Goal: Transaction & Acquisition: Purchase product/service

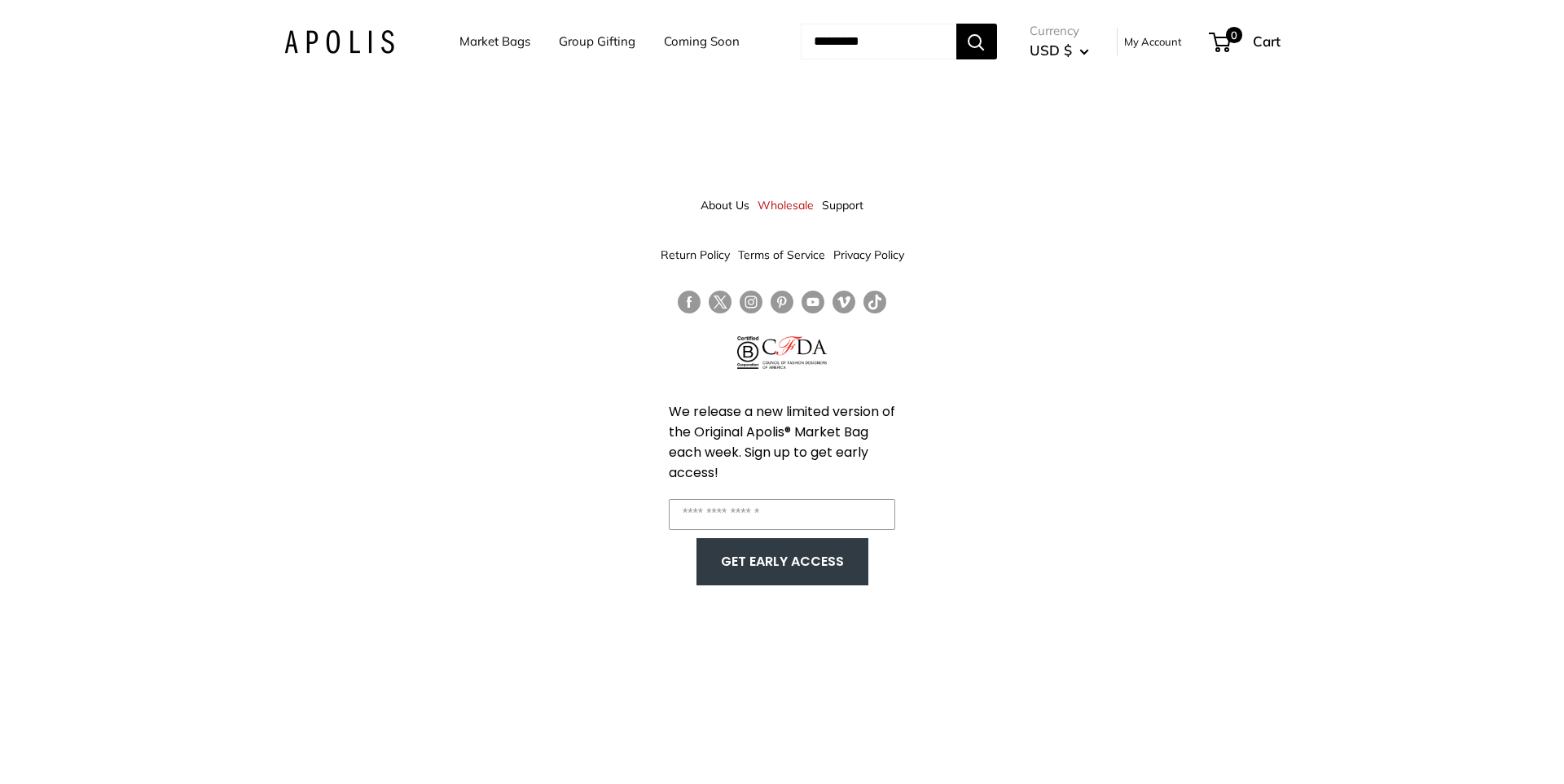
click at [476, 35] on link "Market Bags" at bounding box center [495, 42] width 71 height 23
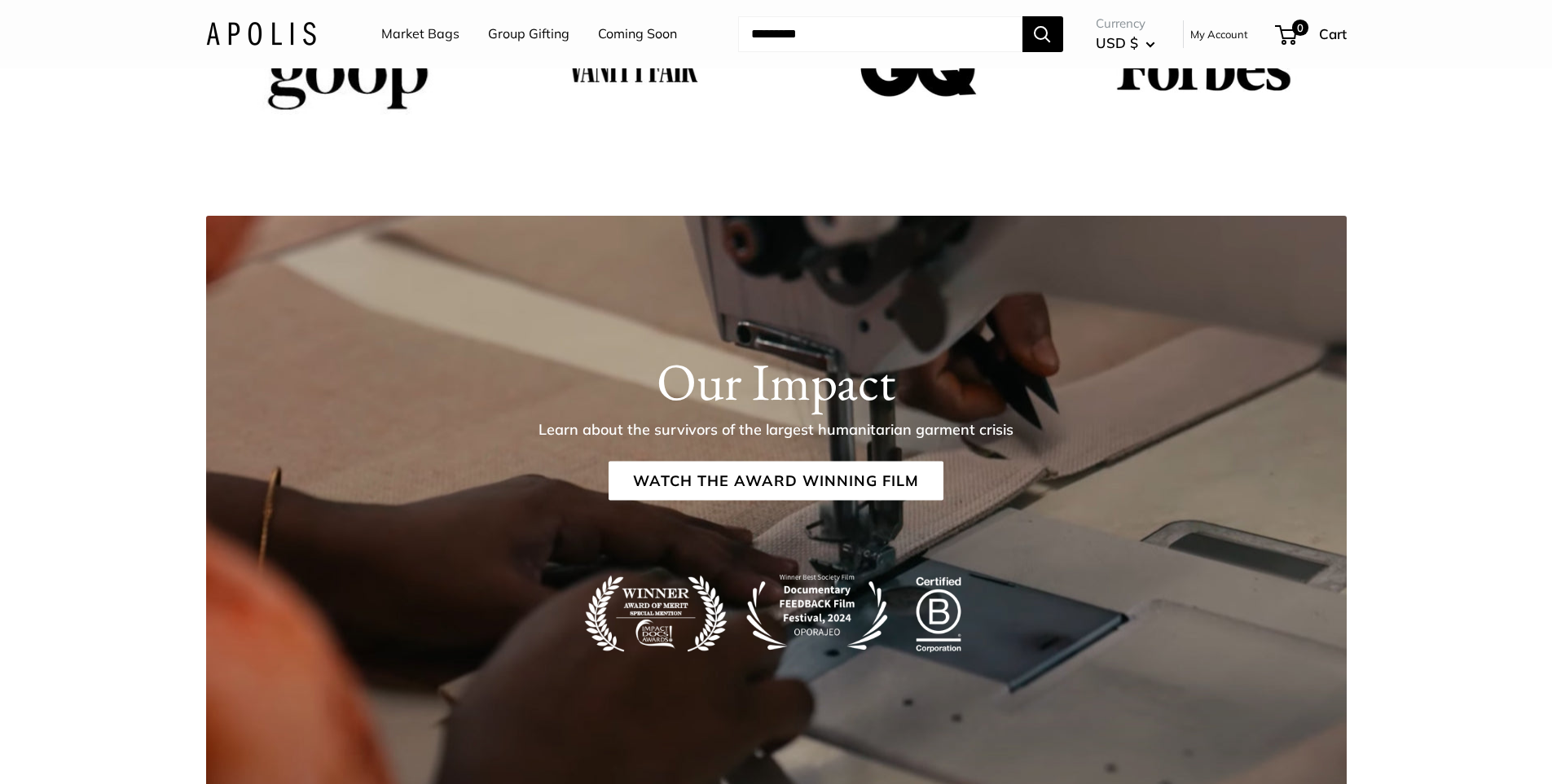
scroll to position [3176, 0]
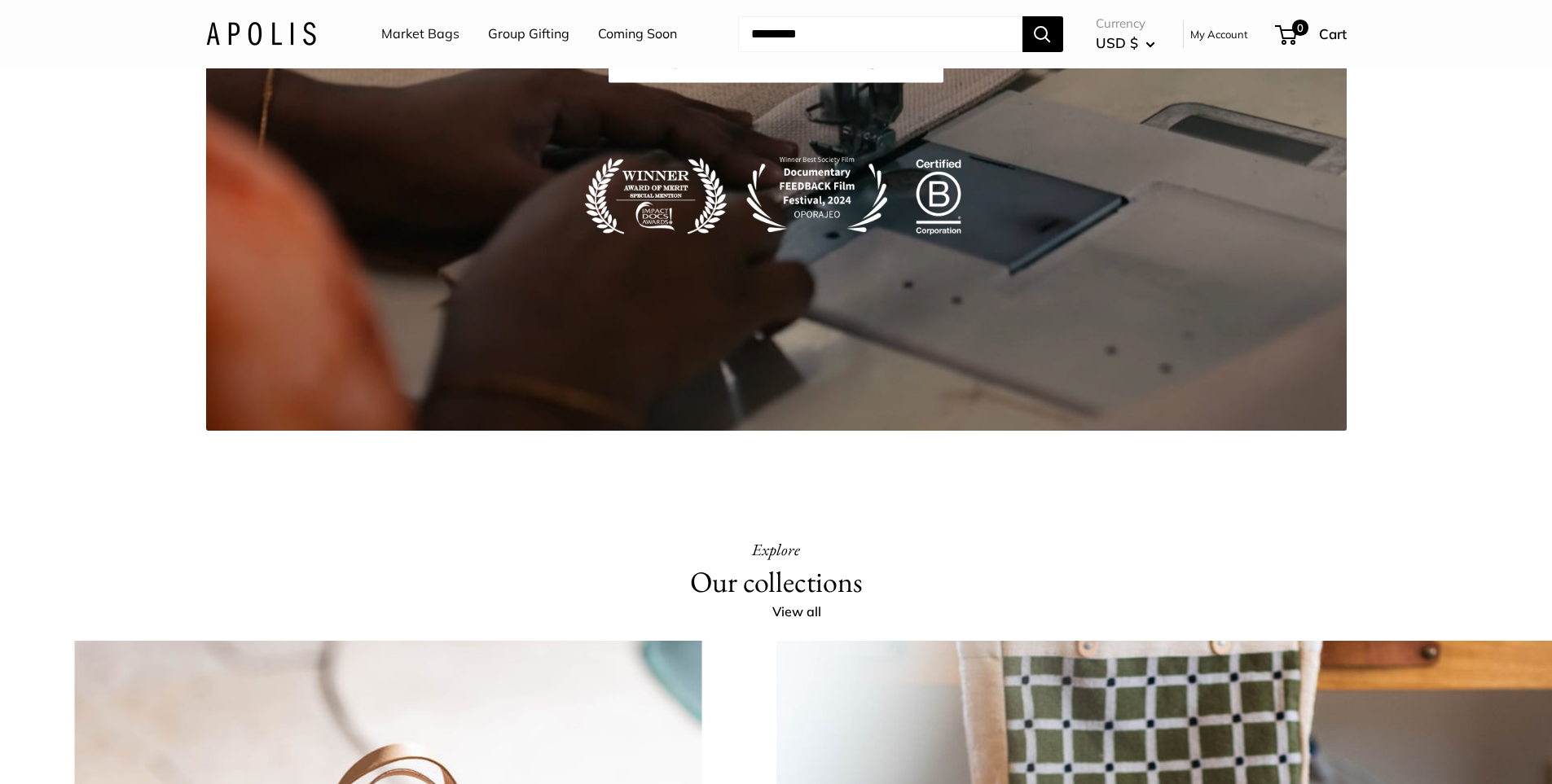
click at [413, 44] on link "Market Bags" at bounding box center [420, 34] width 78 height 25
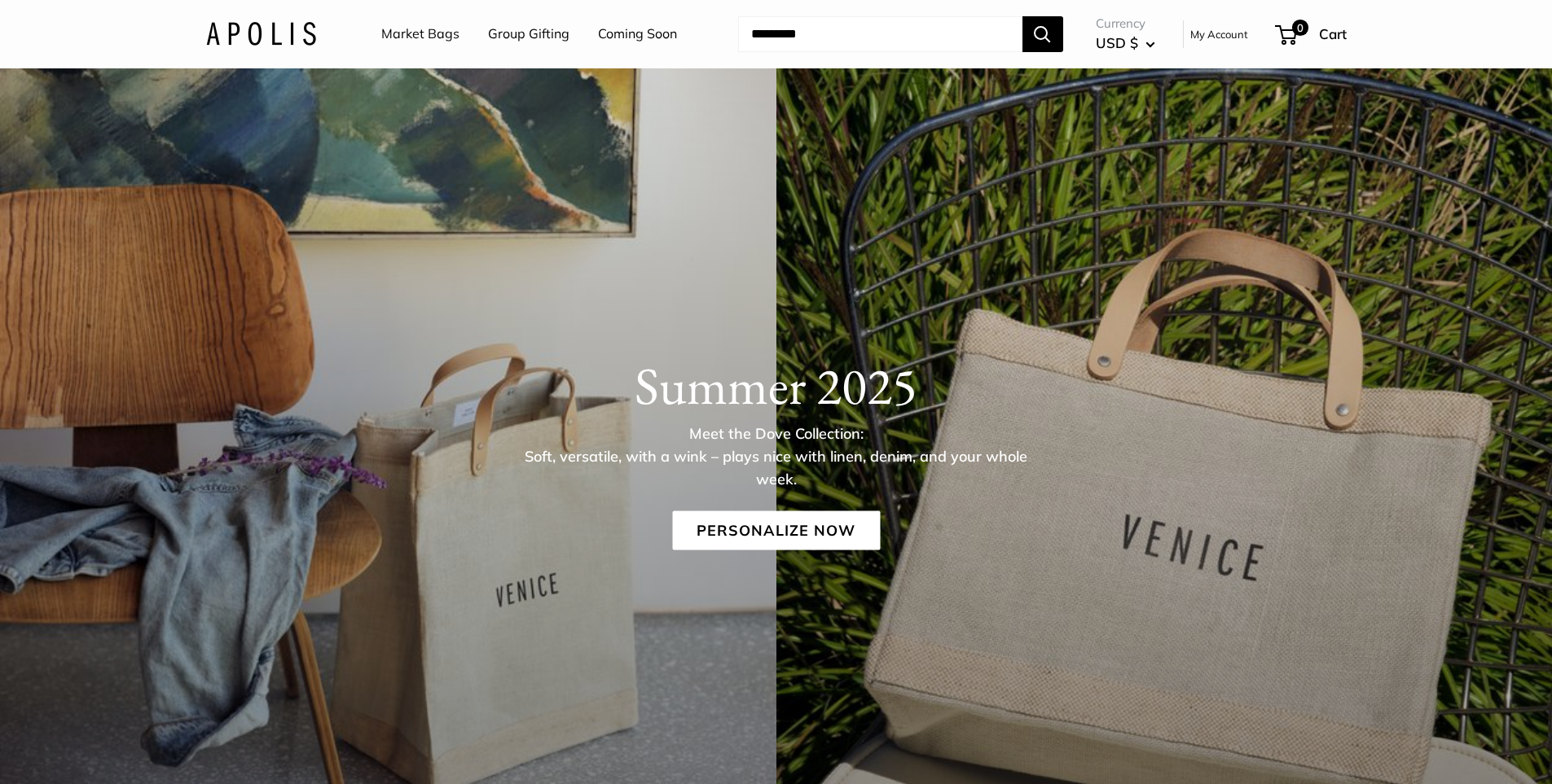
scroll to position [49, 0]
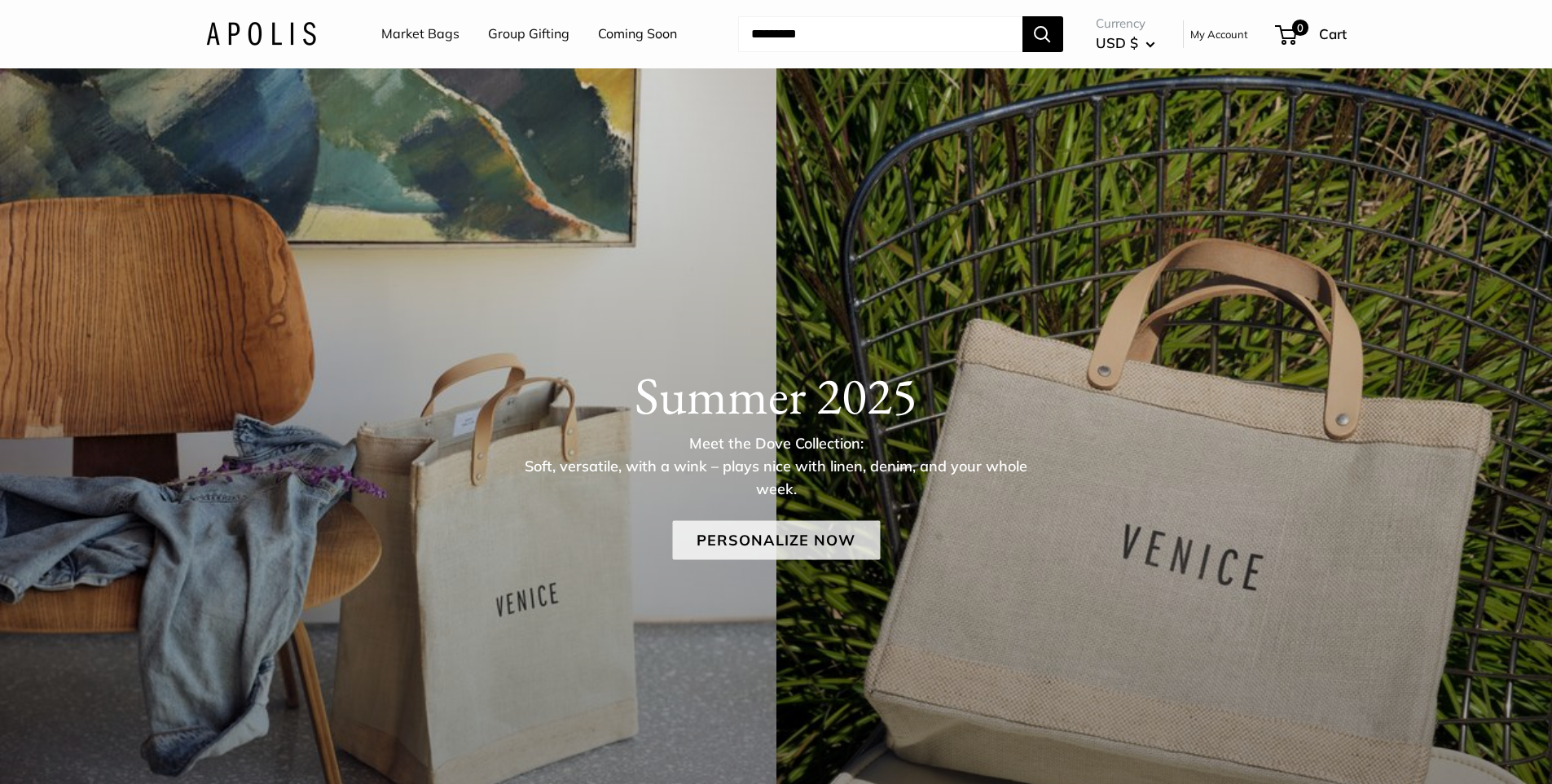
click at [773, 544] on link "Personalize Now" at bounding box center [776, 540] width 207 height 39
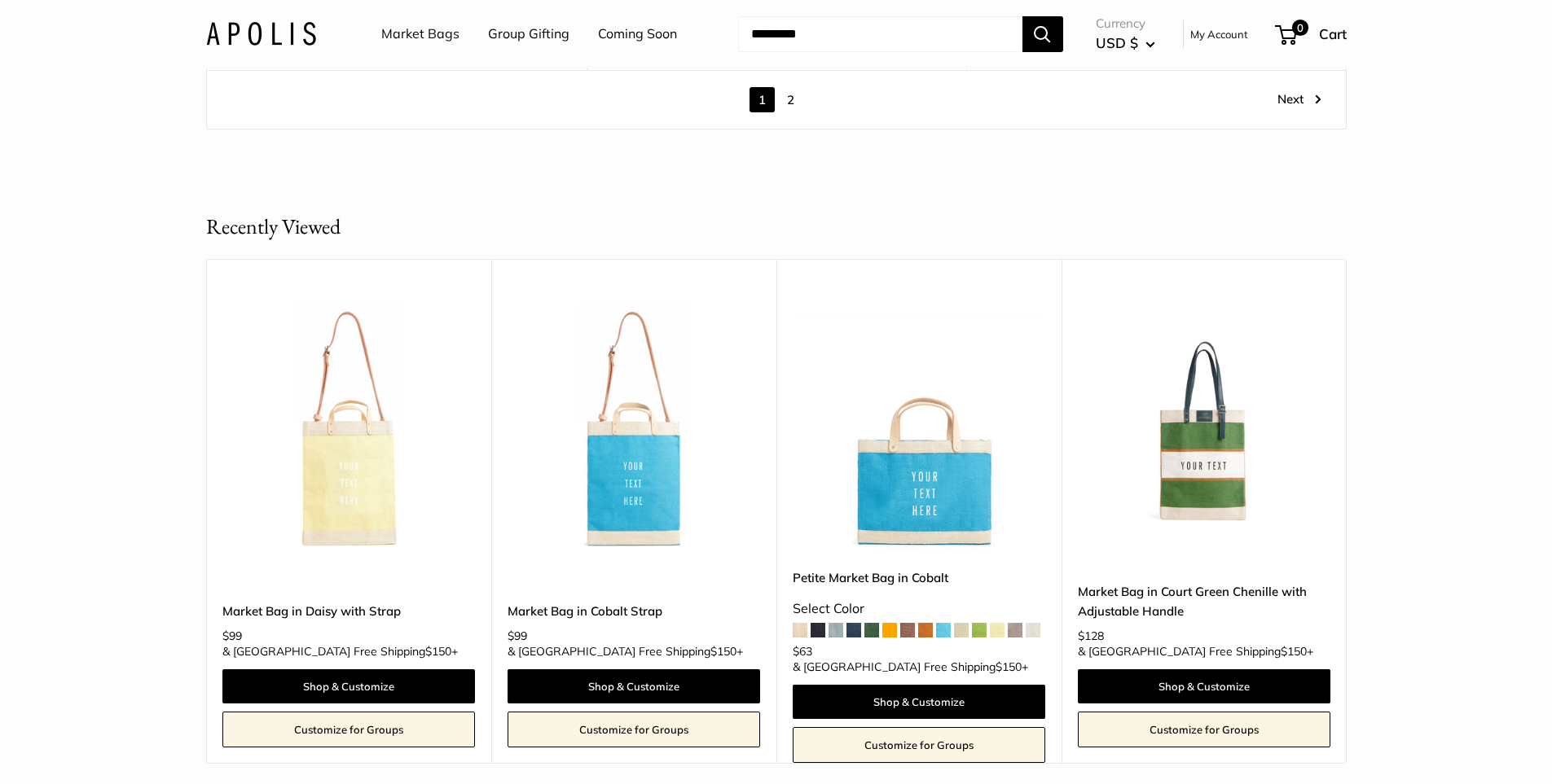
scroll to position [9855, 0]
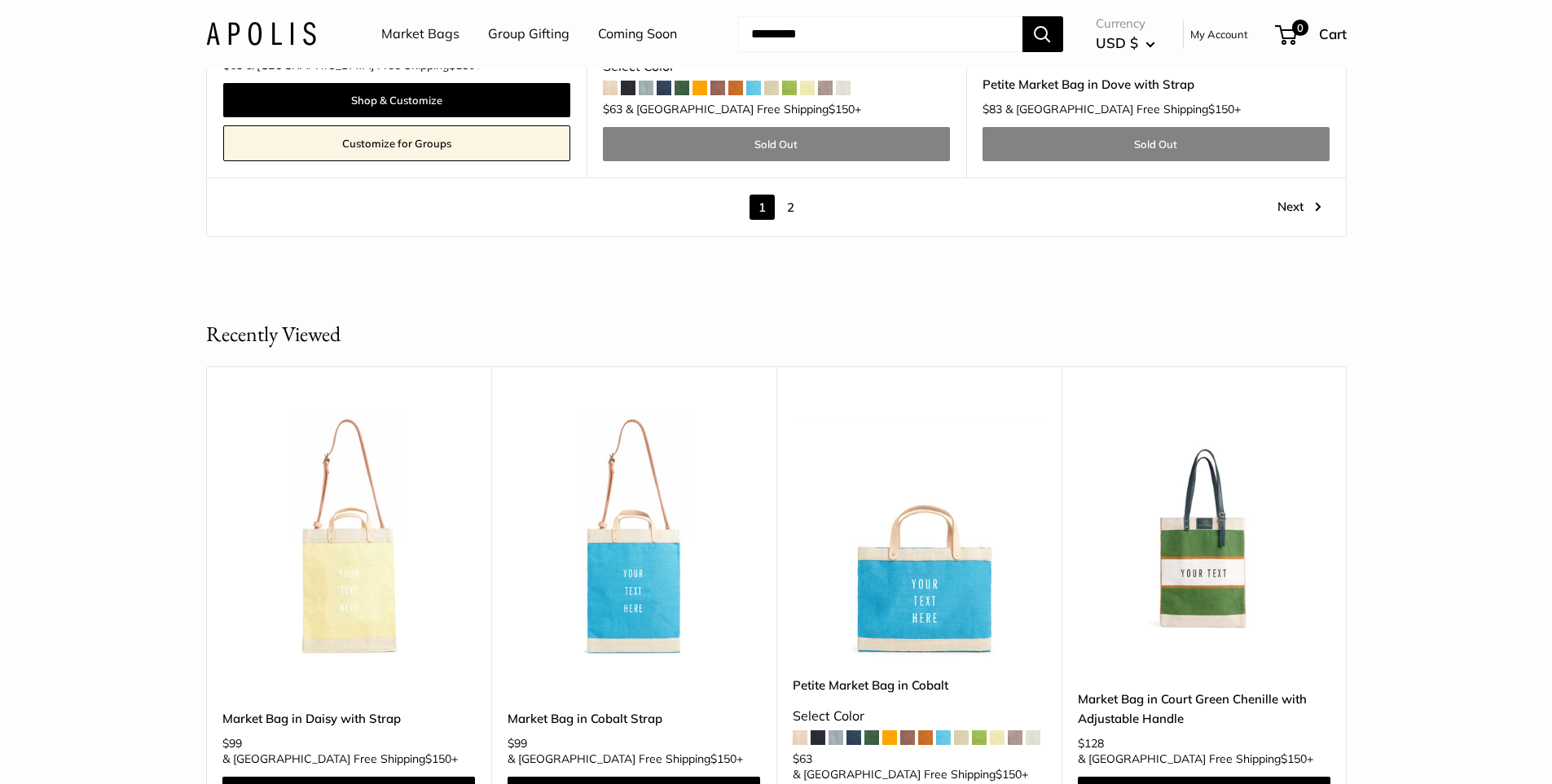
click at [844, 39] on input "Search..." at bounding box center [881, 34] width 285 height 36
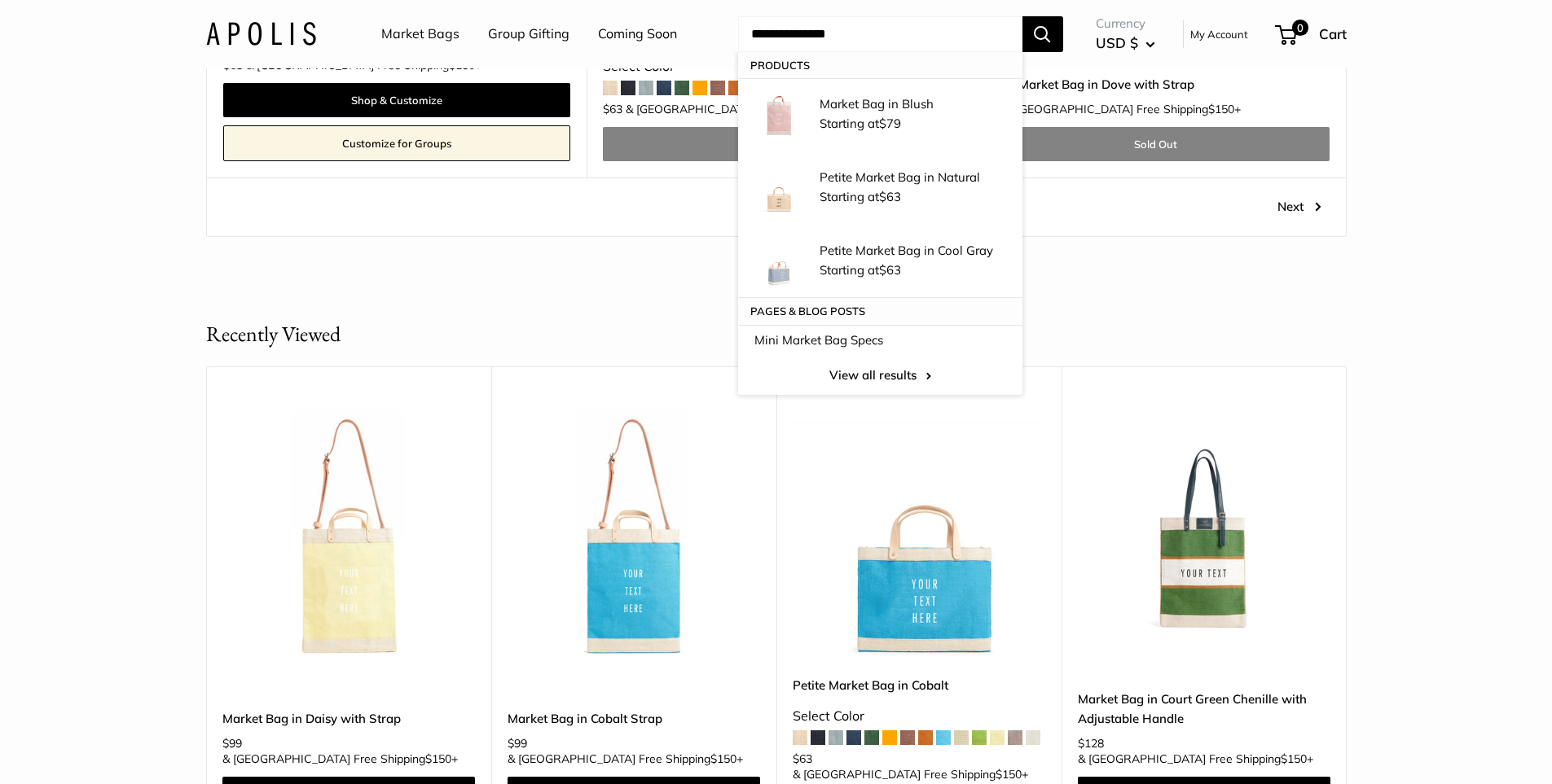
type input "**********"
click at [1022, 16] on button "Search" at bounding box center [1042, 34] width 41 height 36
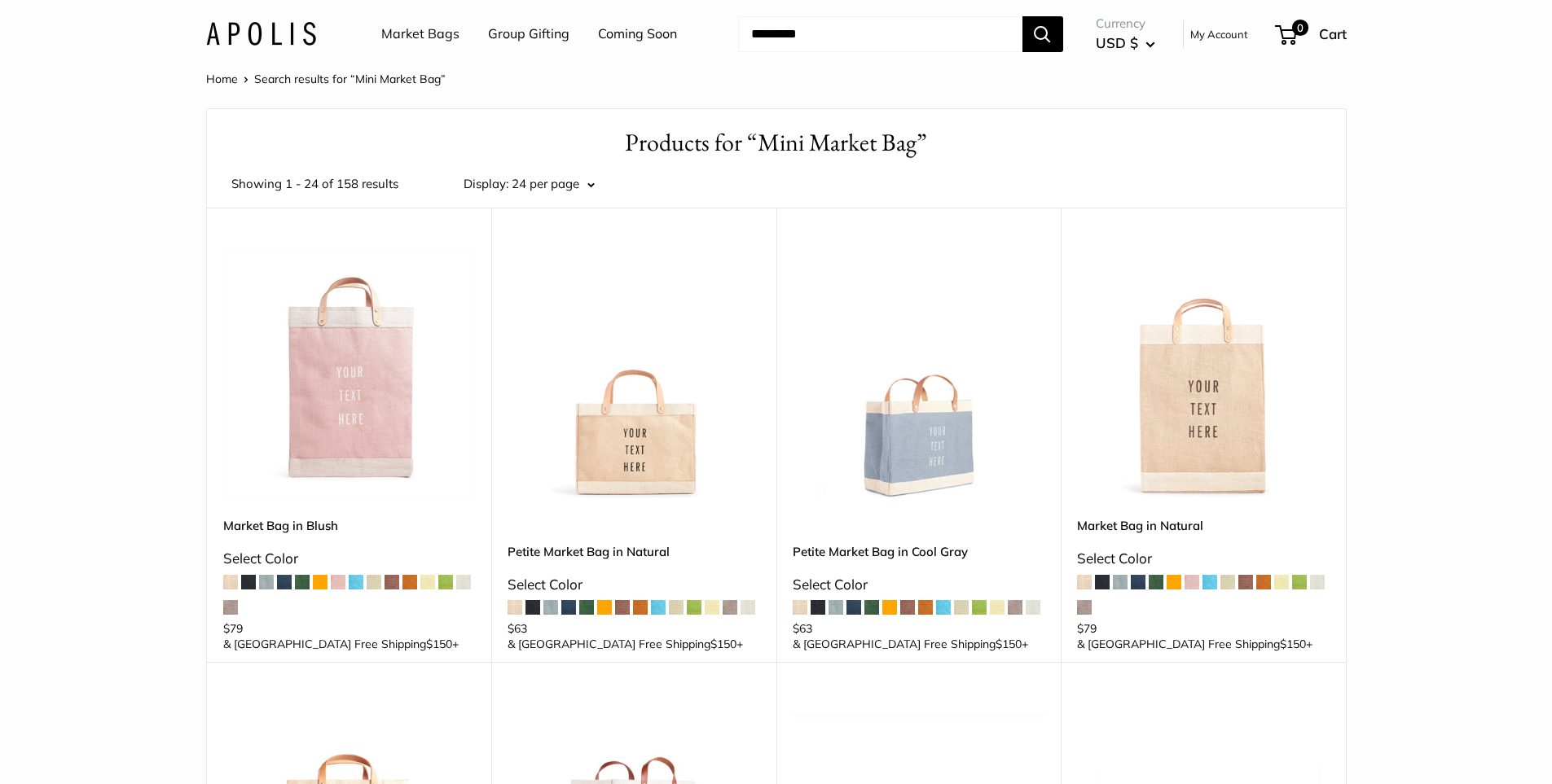
click at [0, 0] on img at bounding box center [0, 0] width 0 height 0
